Goal: Task Accomplishment & Management: Use online tool/utility

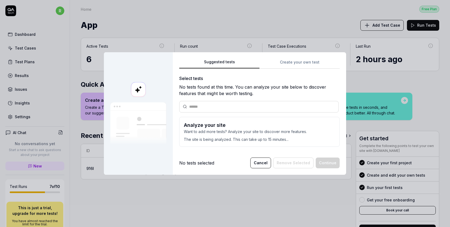
click at [260, 130] on p "Want to add more tests? Analyze your site to discover more features." at bounding box center [259, 132] width 151 height 6
click at [238, 140] on p "The site is being analyzed. This can take up to 15 minutes..." at bounding box center [259, 138] width 151 height 8
click at [255, 136] on p "The site is being analyzed. This can take up to 15 minutes..." at bounding box center [259, 138] width 151 height 8
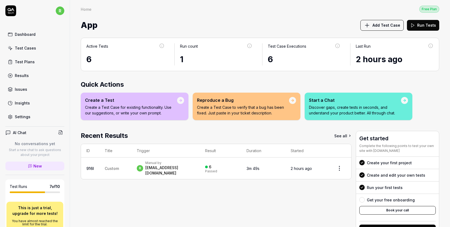
click at [384, 26] on span "Add Test Case" at bounding box center [386, 25] width 28 height 6
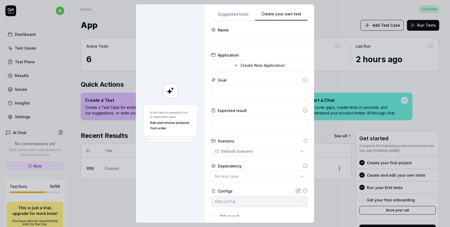
click at [312, 57] on div "Create your own test Suggested tests Create your own test Name Application Crea…" at bounding box center [225, 113] width 450 height 227
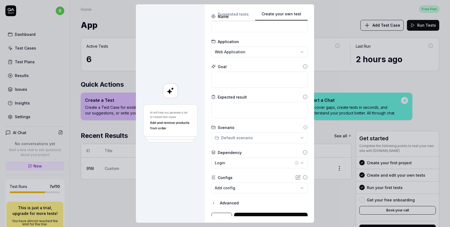
scroll to position [16, 0]
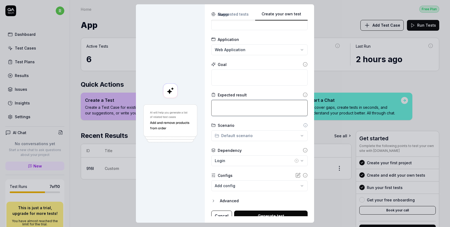
click at [272, 101] on textarea at bounding box center [259, 108] width 96 height 16
click at [261, 124] on div "Scenario" at bounding box center [259, 125] width 96 height 6
click at [257, 136] on div "**********" at bounding box center [225, 113] width 450 height 227
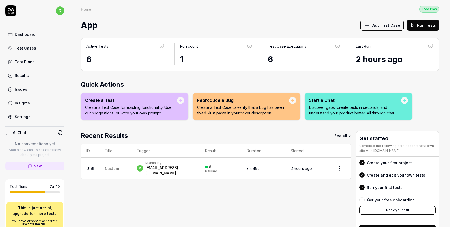
click at [32, 116] on link "Settings" at bounding box center [34, 116] width 59 height 10
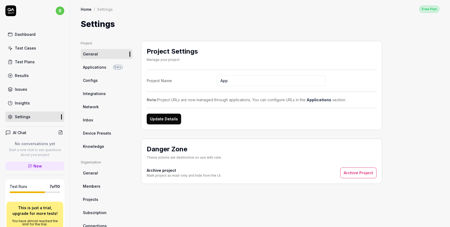
click at [39, 35] on link "Dashboard" at bounding box center [34, 34] width 59 height 10
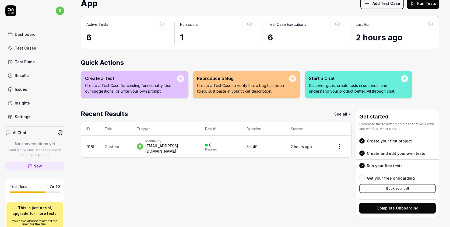
scroll to position [80, 0]
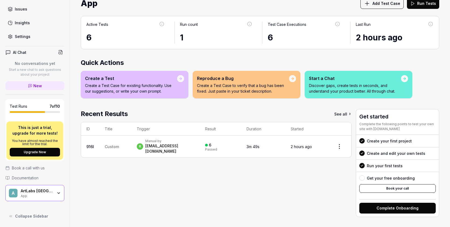
click at [384, 184] on button "Book your call" at bounding box center [397, 188] width 76 height 9
click at [125, 88] on p "Create a Test Case for existing functionality. Use our suggestions, or write yo…" at bounding box center [131, 88] width 92 height 11
click at [47, 85] on link "New" at bounding box center [34, 85] width 59 height 9
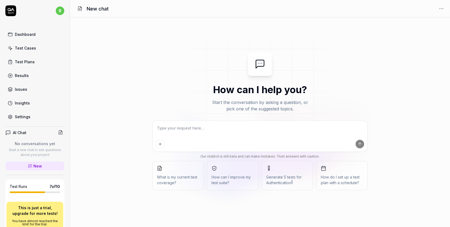
type textarea "*"
type textarea "h"
type textarea "*"
type textarea "ho"
type textarea "*"
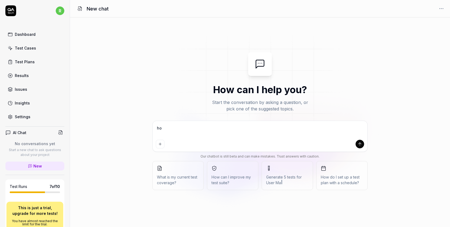
type textarea "how"
type textarea "*"
type textarea "how"
type textarea "*"
type textarea "how c"
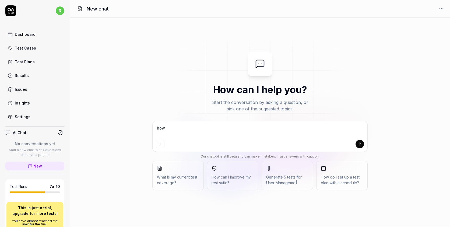
type textarea "*"
type textarea "how ca"
type textarea "*"
type textarea "how can"
type textarea "*"
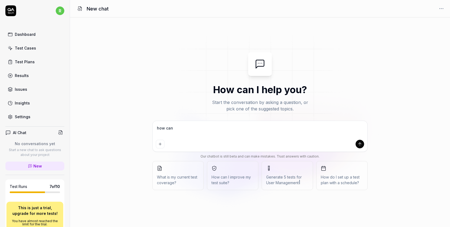
type textarea "how can"
type textarea "*"
type textarea "how can I"
type textarea "*"
type textarea "how can I"
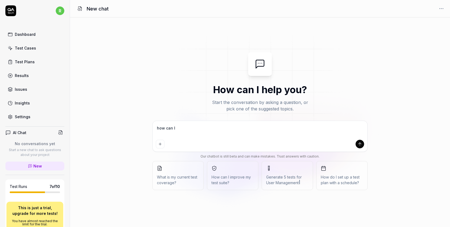
type textarea "*"
type textarea "how can I r"
type textarea "*"
type textarea "how can I re"
type textarea "*"
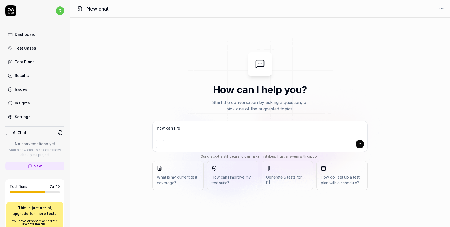
type textarea "how can I rev"
type textarea "*"
type textarea "how can I revi"
type textarea "*"
type textarea "how can I revie"
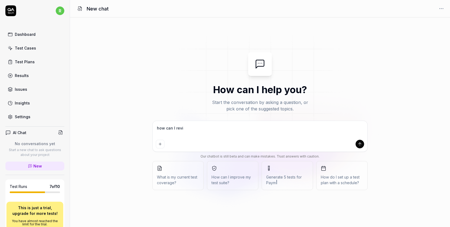
type textarea "*"
type textarea "how can I review"
type textarea "*"
type textarea "how can I review"
type textarea "*"
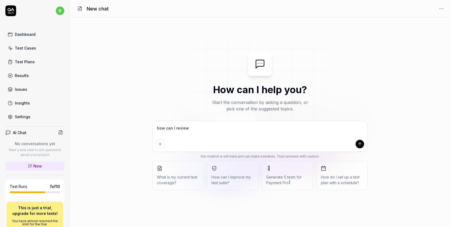
type textarea "how can I review t"
type textarea "*"
type textarea "how can I review th"
type textarea "*"
type textarea "how can I review the"
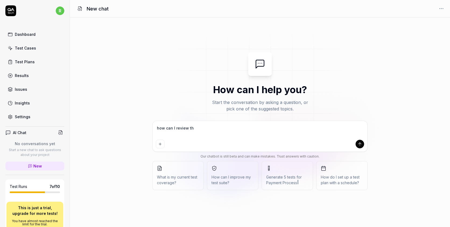
type textarea "*"
type textarea "how can I review the"
type textarea "*"
type textarea "how can I review the c"
type textarea "*"
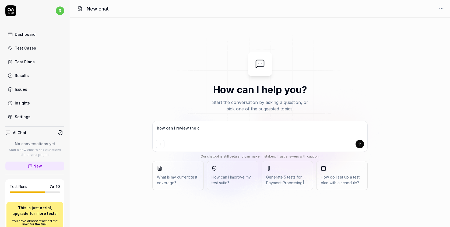
type textarea "how can I review the cr"
type textarea "*"
type textarea "how can I review the crw"
type textarea "*"
type textarea "how can I review the cr"
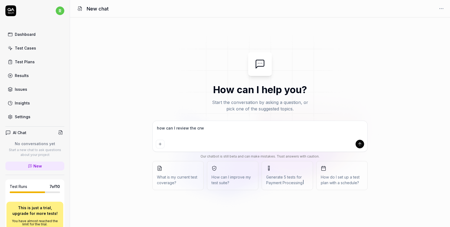
type textarea "*"
type textarea "how can I review the cra"
type textarea "*"
type textarea "how can I review the craw"
type textarea "*"
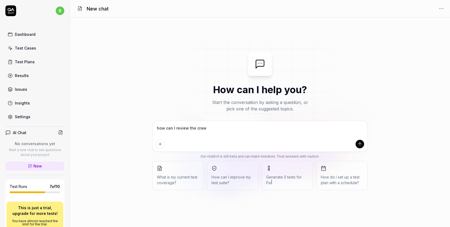
type textarea "how can I review the crawl"
type textarea "*"
type textarea "how can I review the crawle"
type textarea "*"
type textarea "how can I review the crawlet"
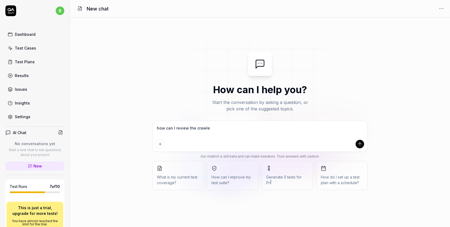
type textarea "*"
type textarea "how can I review the crawle"
type textarea "*"
type textarea "how can I review the crawler"
type textarea "*"
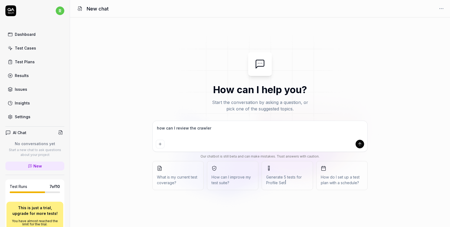
type textarea "how can I review the crawler"
type textarea "*"
type textarea "how can I review the crawler r"
type textarea "*"
type textarea "how can I review the crawler re"
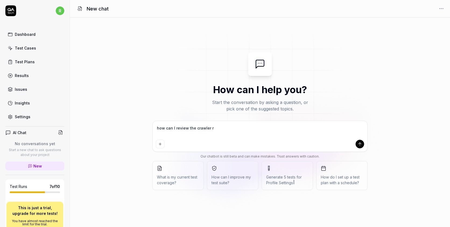
type textarea "*"
type textarea "how can I review the crawler res"
type textarea "*"
type textarea "how can I review the crawler resu"
type textarea "*"
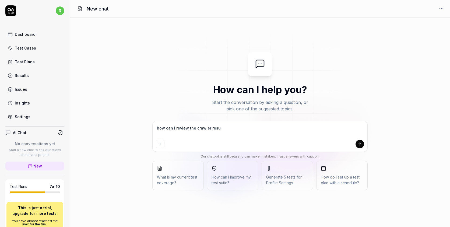
type textarea "how can I review the crawler resul"
type textarea "*"
type textarea "how can I review the crawler result"
type textarea "*"
type textarea "how can I review the crawler results"
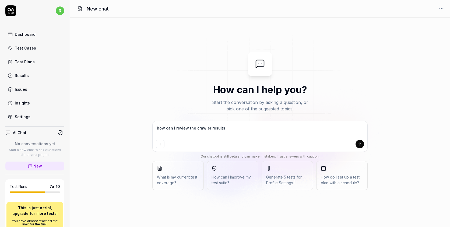
type textarea "*"
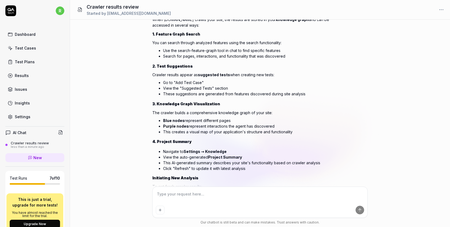
scroll to position [54, 0]
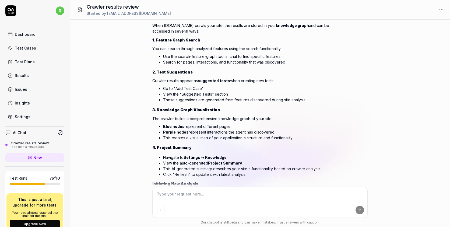
click at [12, 13] on icon at bounding box center [10, 10] width 11 height 11
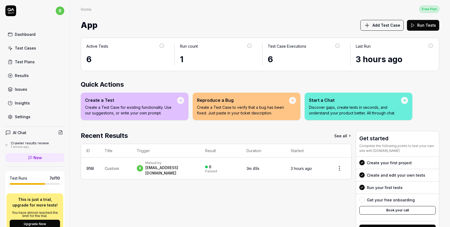
scroll to position [72, 0]
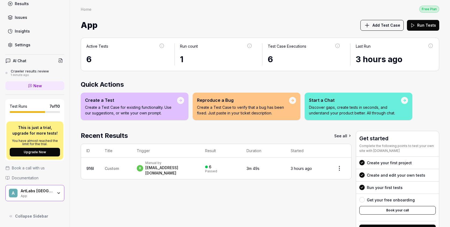
click at [36, 177] on span "Documentation" at bounding box center [25, 178] width 27 height 6
click at [56, 198] on div "A ArtLabs Europe App" at bounding box center [34, 193] width 59 height 16
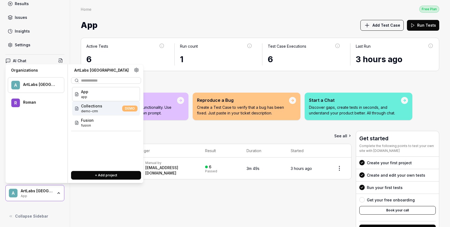
click at [119, 108] on div "Collections demo-crm DEMO" at bounding box center [106, 108] width 68 height 14
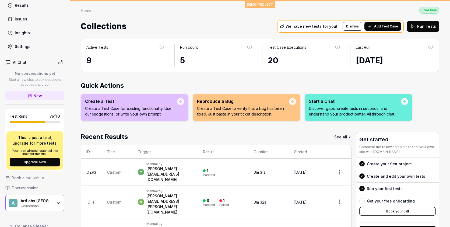
scroll to position [80, 0]
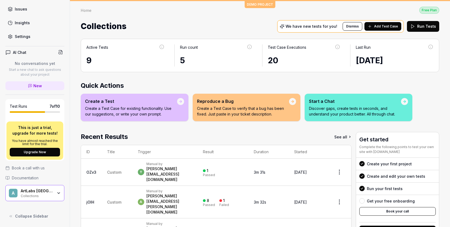
click at [52, 193] on div "Collections" at bounding box center [37, 195] width 32 height 4
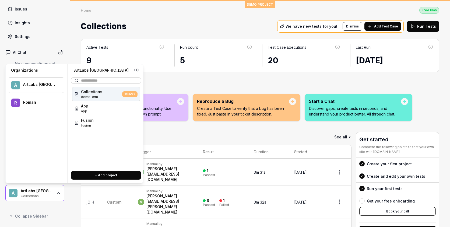
click at [39, 89] on div "A ArtLabs Europe" at bounding box center [36, 85] width 57 height 16
click at [33, 187] on div "A ArtLabs Europe Collections" at bounding box center [34, 193] width 59 height 16
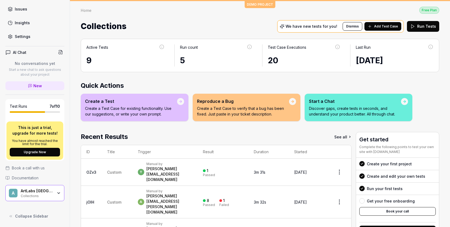
click at [37, 189] on div "ArtLabs [GEOGRAPHIC_DATA]" at bounding box center [37, 190] width 32 height 5
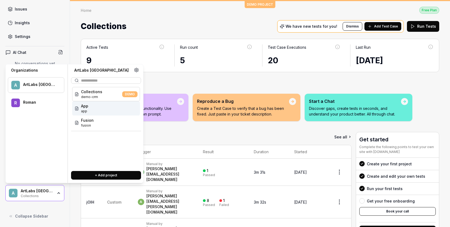
click at [98, 114] on div "App app" at bounding box center [106, 108] width 68 height 14
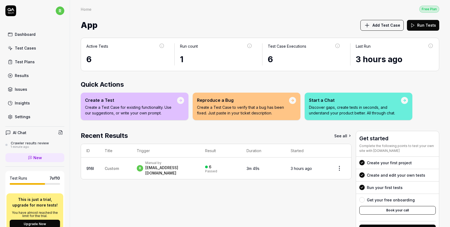
click at [30, 102] on link "Insights" at bounding box center [34, 103] width 59 height 10
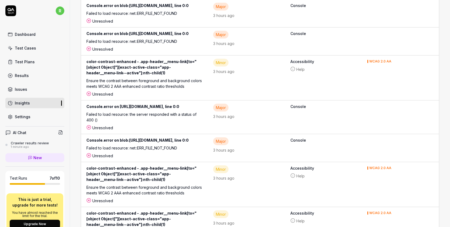
scroll to position [685, 0]
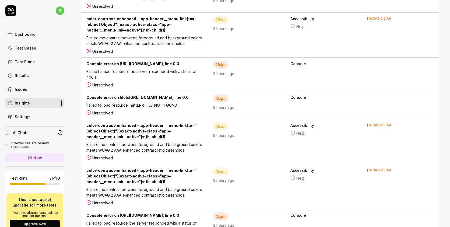
click at [39, 48] on link "Test Cases" at bounding box center [34, 48] width 59 height 10
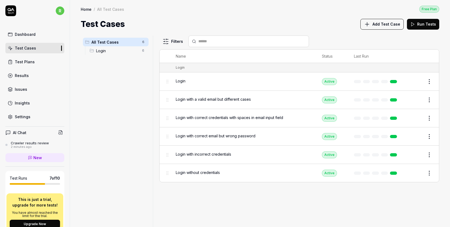
drag, startPoint x: 381, startPoint y: 25, endPoint x: 336, endPoint y: 40, distance: 47.5
click at [336, 40] on div "Home / All Test Cases Free Plan Home / All Test Cases Free Plan Test Cases Add …" at bounding box center [260, 113] width 380 height 227
click at [167, 45] on html "r Dashboard Test Cases Test Plans Results Issues Insights Settings AI Chat Craw…" at bounding box center [225, 113] width 450 height 227
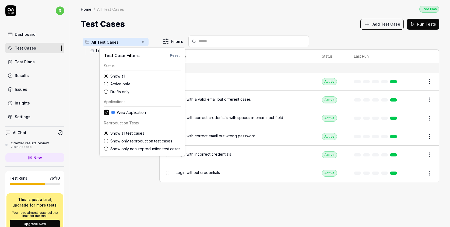
click at [124, 91] on label "Drafts only" at bounding box center [145, 92] width 70 height 6
click at [108, 91] on button "Drafts only" at bounding box center [106, 91] width 4 height 4
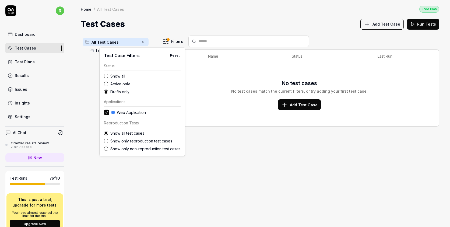
click at [126, 112] on span "Web Application" at bounding box center [131, 113] width 29 height 6
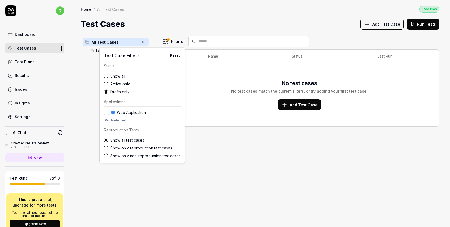
click at [71, 82] on html "r Dashboard Test Cases Test Plans Results Issues Insights Settings AI Chat Craw…" at bounding box center [225, 113] width 450 height 227
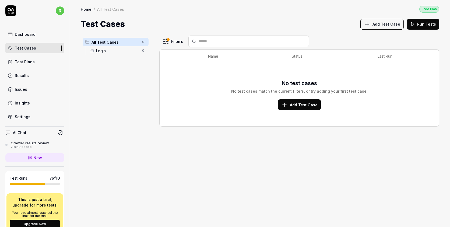
click at [31, 78] on link "Results" at bounding box center [34, 75] width 59 height 10
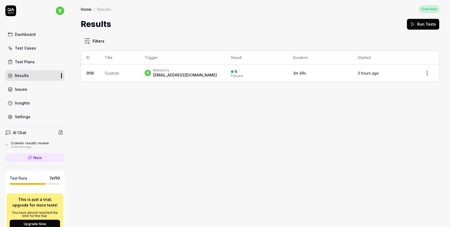
click at [33, 63] on link "Test Plans" at bounding box center [34, 62] width 59 height 10
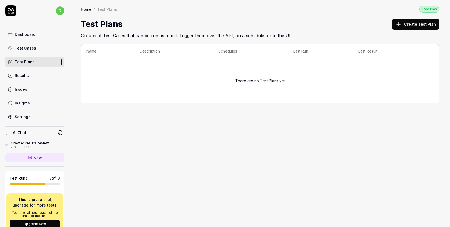
click at [33, 32] on div "Dashboard" at bounding box center [25, 34] width 21 height 6
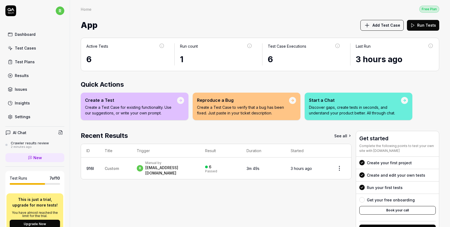
scroll to position [22, 0]
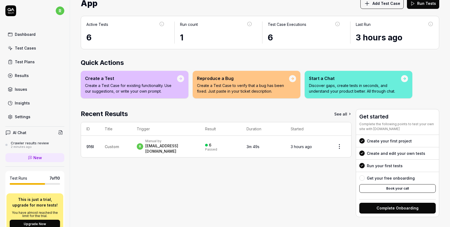
click at [129, 88] on p "Create a Test Case for existing functionality. Use our suggestions, or write yo…" at bounding box center [131, 88] width 92 height 11
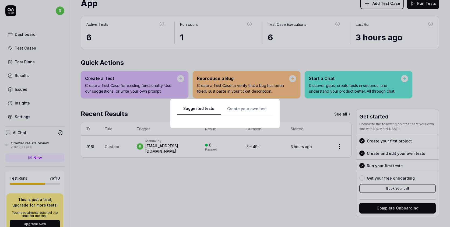
scroll to position [0, 0]
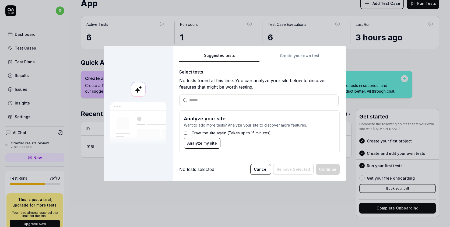
click at [282, 57] on div "Suggested tests Create your own test Select tests No tests found at this time. …" at bounding box center [259, 104] width 160 height 105
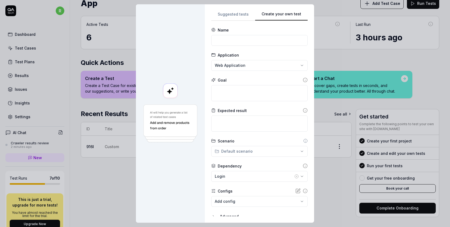
scroll to position [20, 0]
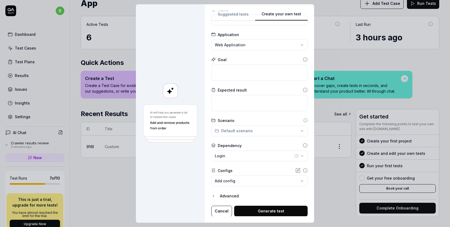
click at [223, 195] on div "Advanced" at bounding box center [264, 196] width 88 height 6
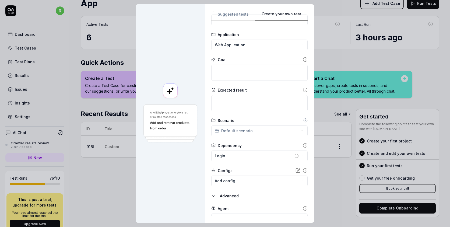
scroll to position [45, 0]
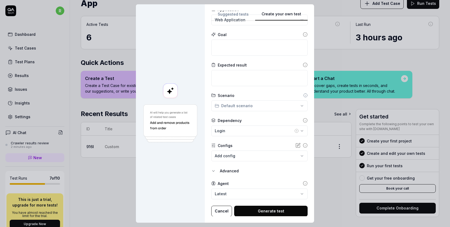
click at [228, 192] on body "r Dashboard Test Cases Test Plans Results Issues Insights Settings AI Chat Craw…" at bounding box center [225, 113] width 450 height 227
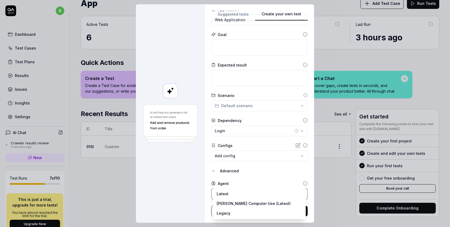
click at [245, 178] on div "**********" at bounding box center [225, 113] width 450 height 227
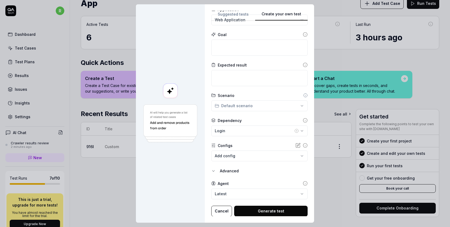
click at [238, 105] on div "**********" at bounding box center [225, 113] width 450 height 227
click at [238, 104] on div "**********" at bounding box center [225, 113] width 450 height 227
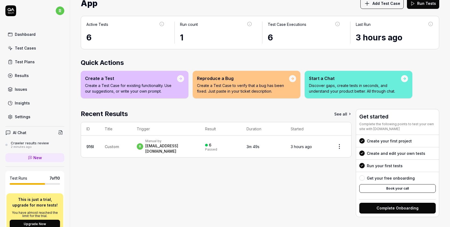
scroll to position [0, 0]
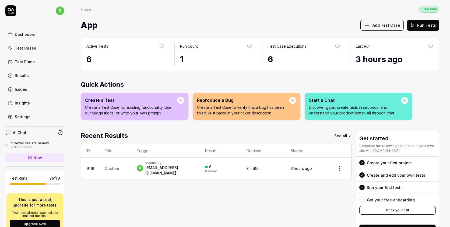
click at [89, 11] on div "Home" at bounding box center [86, 8] width 11 height 5
click at [30, 114] on link "Settings" at bounding box center [34, 116] width 59 height 10
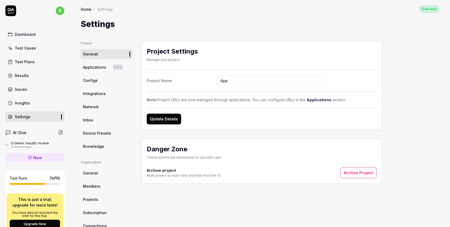
click at [38, 142] on div "Crawler results review" at bounding box center [30, 143] width 38 height 4
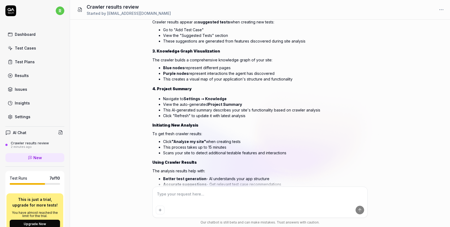
scroll to position [110, 0]
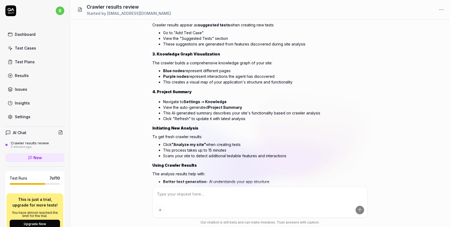
click at [36, 118] on link "Settings" at bounding box center [34, 116] width 59 height 10
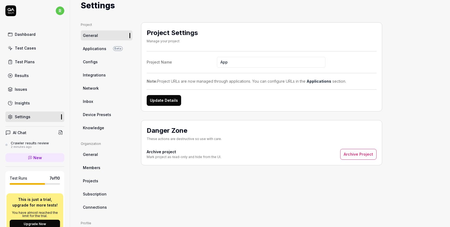
scroll to position [25, 0]
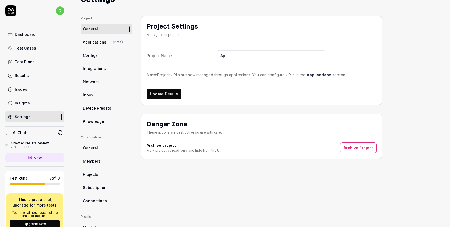
click at [98, 122] on span "Knowledge" at bounding box center [93, 121] width 21 height 6
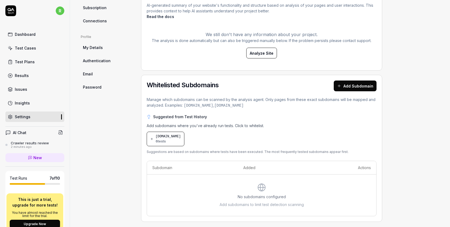
scroll to position [208, 0]
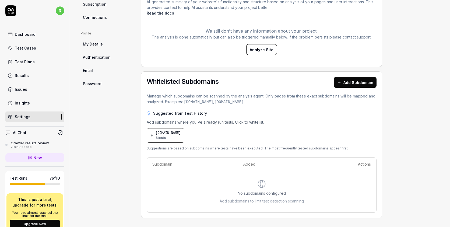
click at [343, 83] on button "Add Subdomain" at bounding box center [355, 82] width 43 height 11
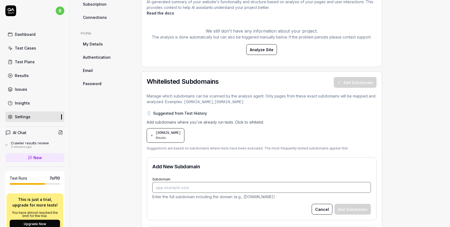
click at [194, 182] on input "Subdomain" at bounding box center [261, 187] width 219 height 11
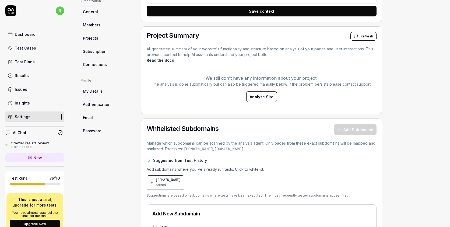
scroll to position [114, 0]
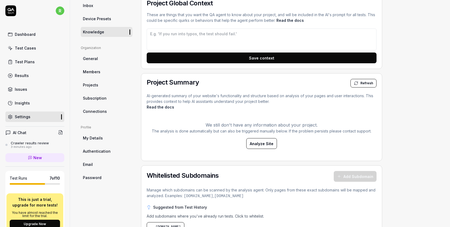
click at [367, 82] on span "Refresh" at bounding box center [366, 83] width 13 height 5
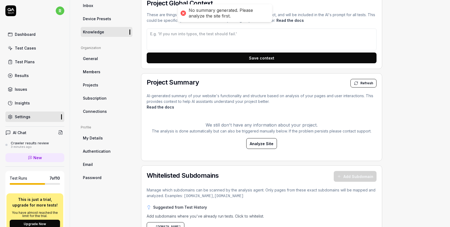
click at [265, 144] on span "Analyze Site" at bounding box center [262, 144] width 24 height 6
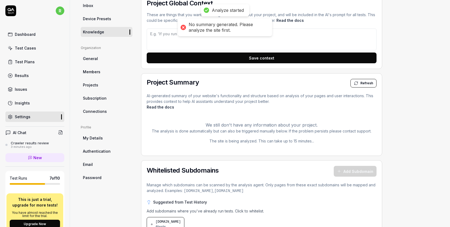
type textarea "*"
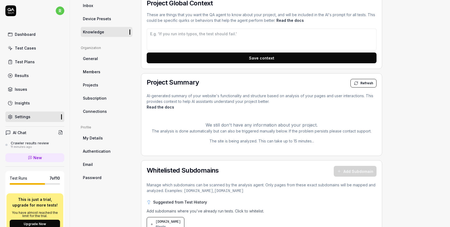
click at [213, 131] on p "The analysis is done automatically but can also be triggered manually below. If…" at bounding box center [262, 131] width 230 height 6
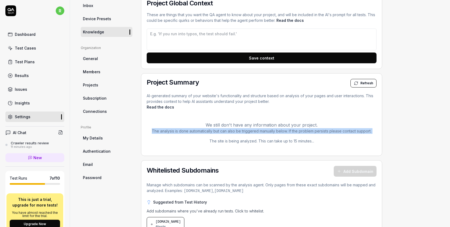
click at [213, 131] on p "The analysis is done automatically but can also be triggered manually below. If…" at bounding box center [262, 131] width 230 height 6
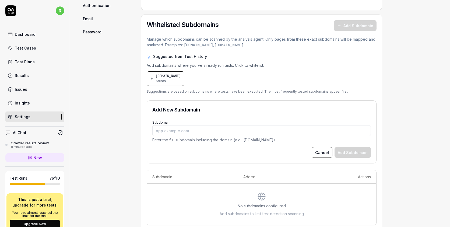
scroll to position [272, 0]
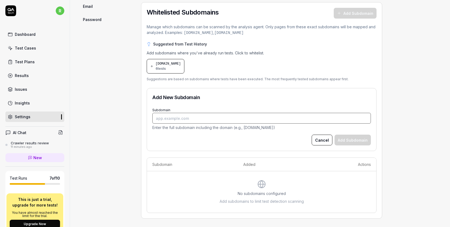
click at [226, 117] on input "Subdomain" at bounding box center [261, 118] width 219 height 11
click at [260, 114] on input "Subdomain" at bounding box center [261, 118] width 219 height 11
click at [277, 73] on div "Suggested from Test History Add subdomains where you've already run tests. Clic…" at bounding box center [262, 61] width 230 height 40
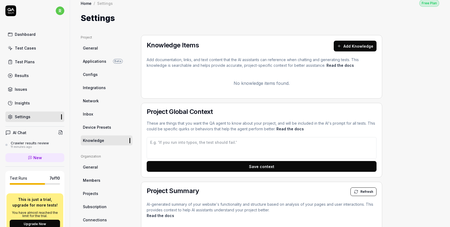
scroll to position [0, 0]
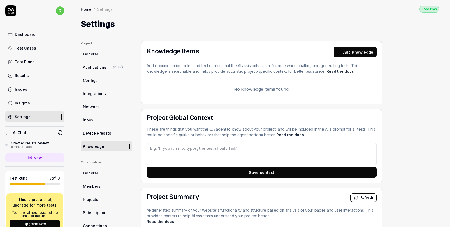
click at [110, 55] on link "General" at bounding box center [107, 54] width 52 height 10
